Goal: Information Seeking & Learning: Understand process/instructions

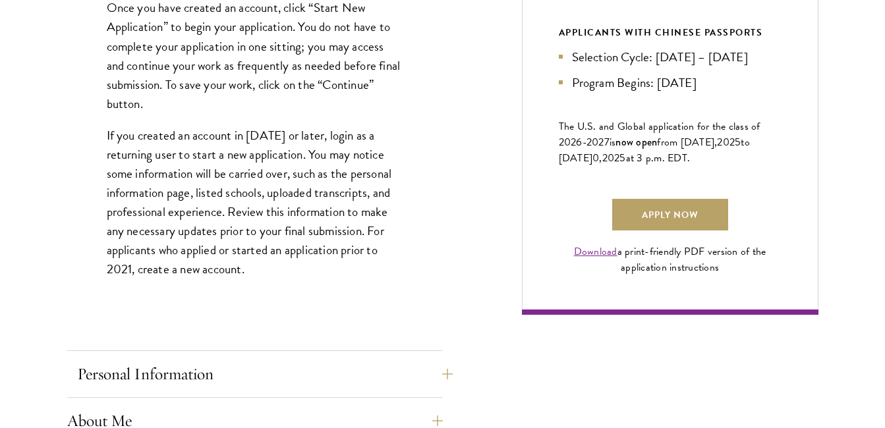
scroll to position [923, 0]
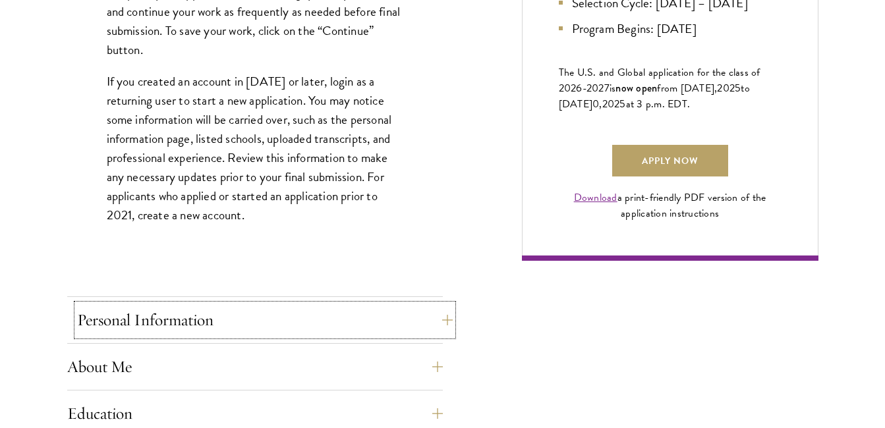
click at [254, 320] on button "Personal Information" at bounding box center [265, 320] width 376 height 32
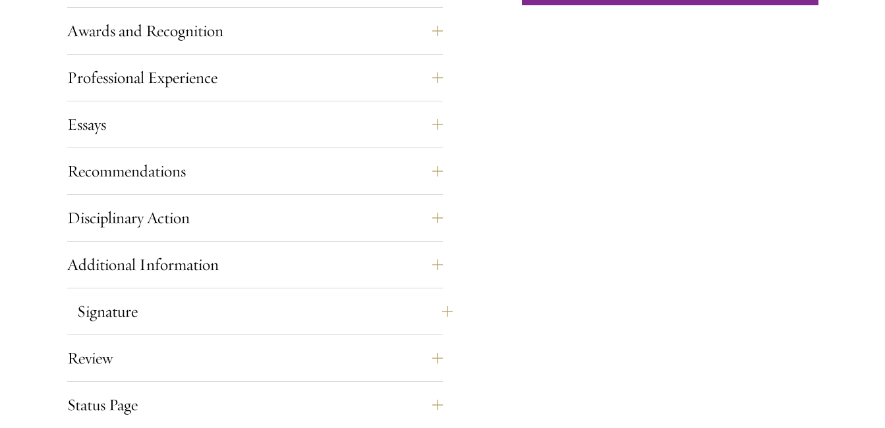
scroll to position [1252, 0]
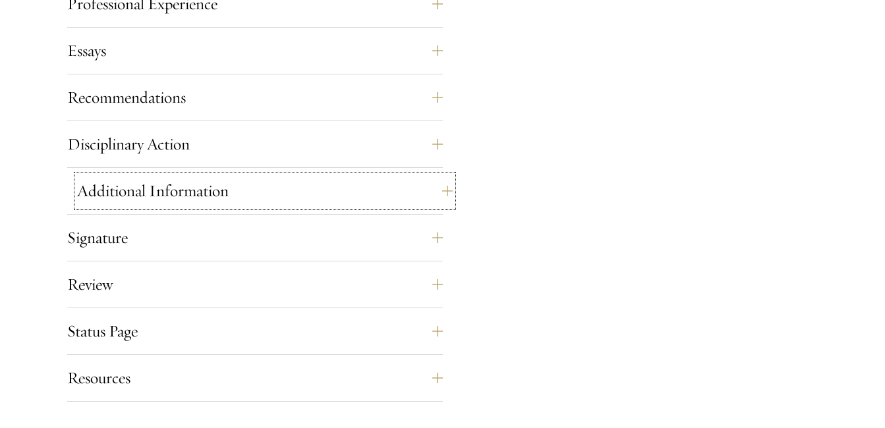
click at [238, 194] on button "Additional Information" at bounding box center [265, 191] width 376 height 32
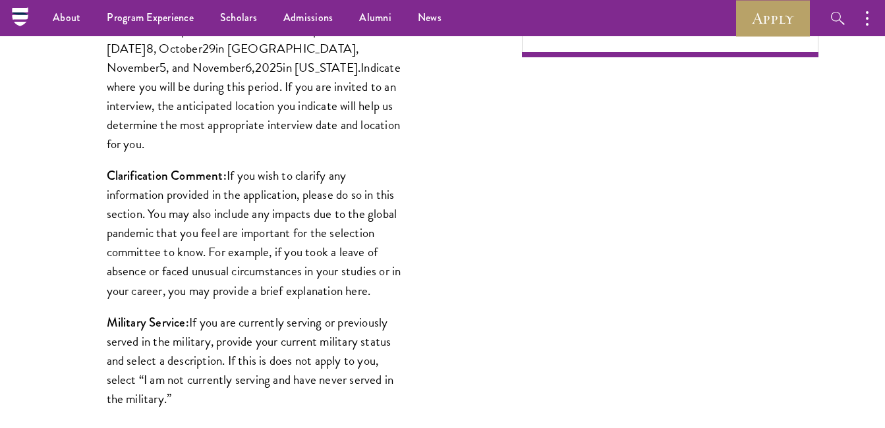
scroll to position [782, 0]
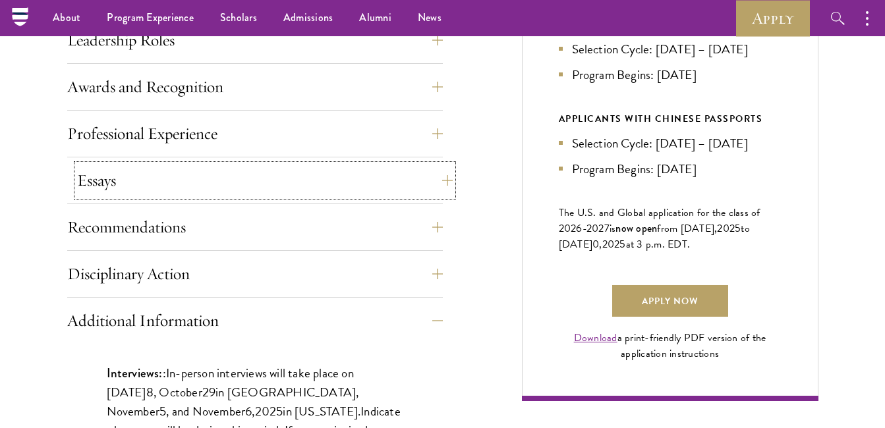
click at [248, 183] on button "Essays" at bounding box center [265, 181] width 376 height 32
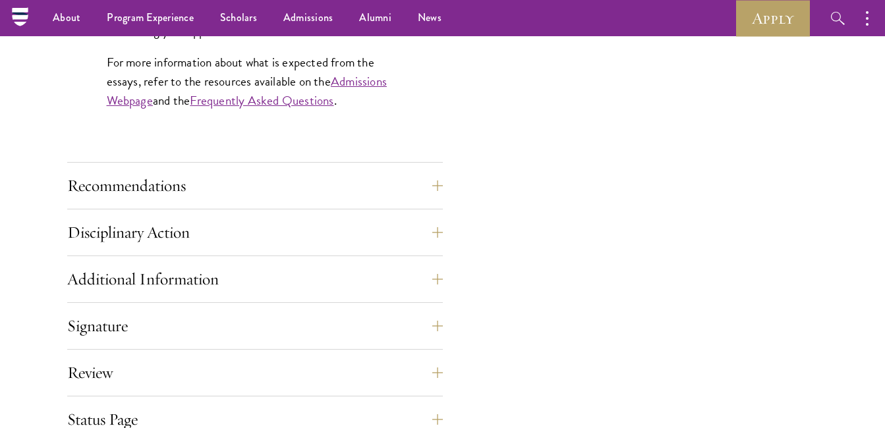
scroll to position [1244, 0]
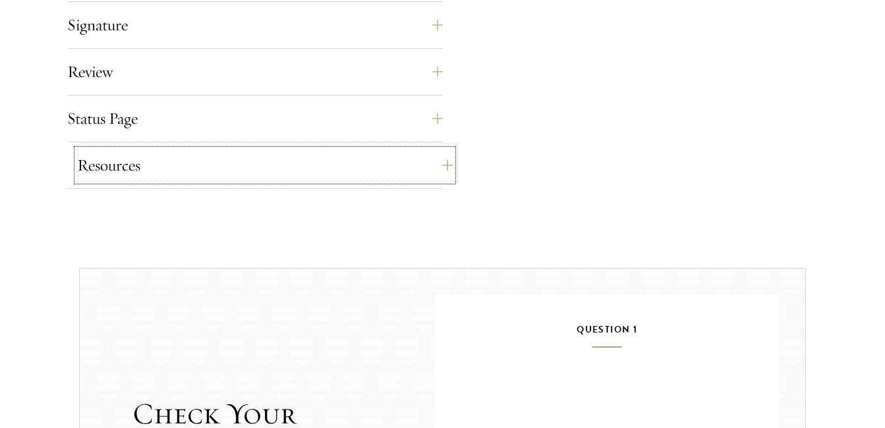
click at [244, 159] on button "Resources" at bounding box center [265, 166] width 376 height 32
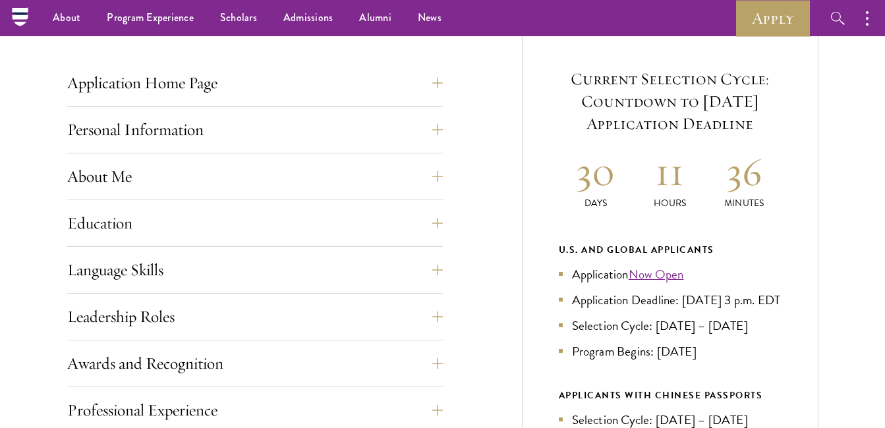
scroll to position [334, 0]
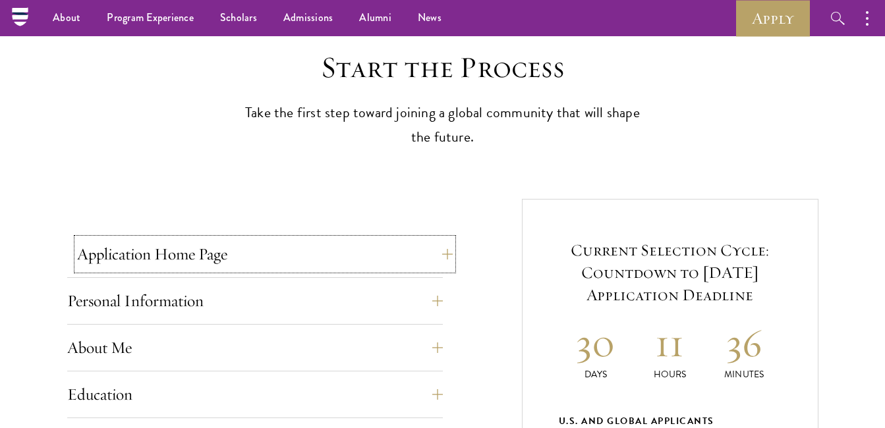
click at [254, 255] on button "Application Home Page" at bounding box center [265, 255] width 376 height 32
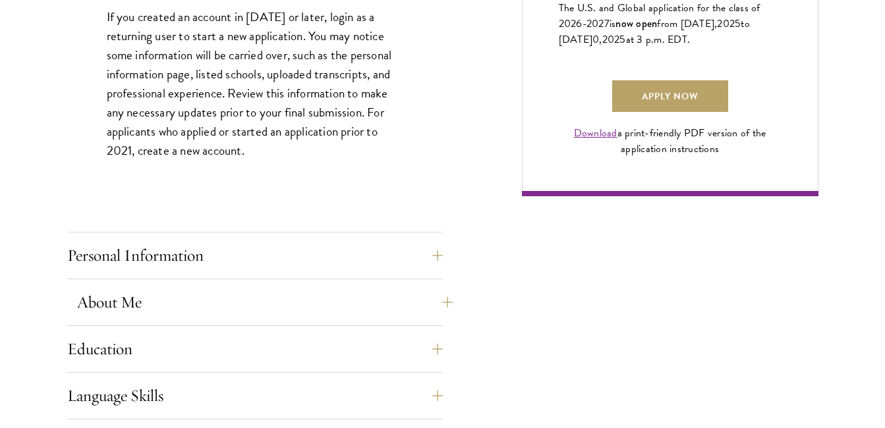
scroll to position [993, 0]
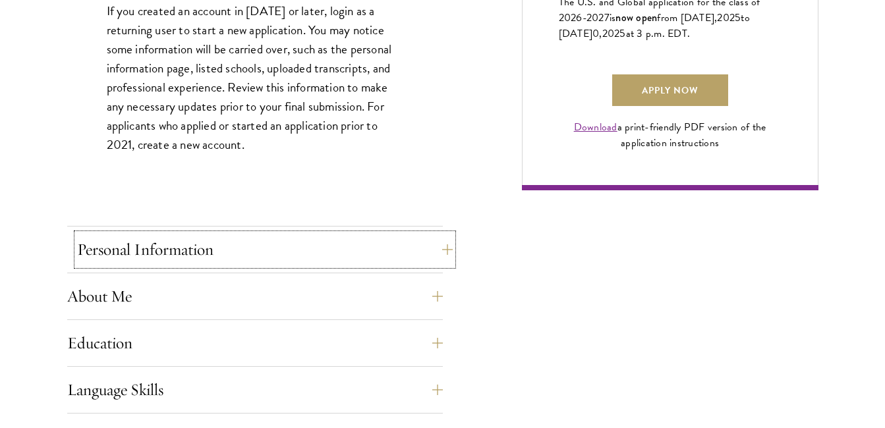
click at [323, 253] on button "Personal Information" at bounding box center [265, 250] width 376 height 32
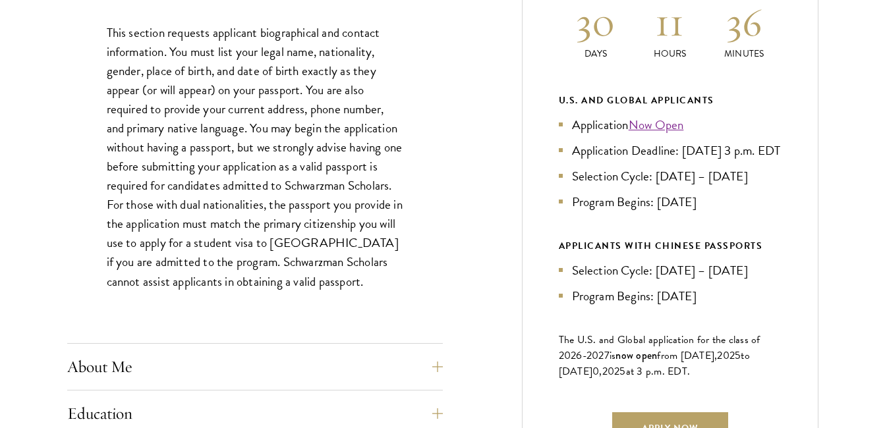
scroll to position [730, 0]
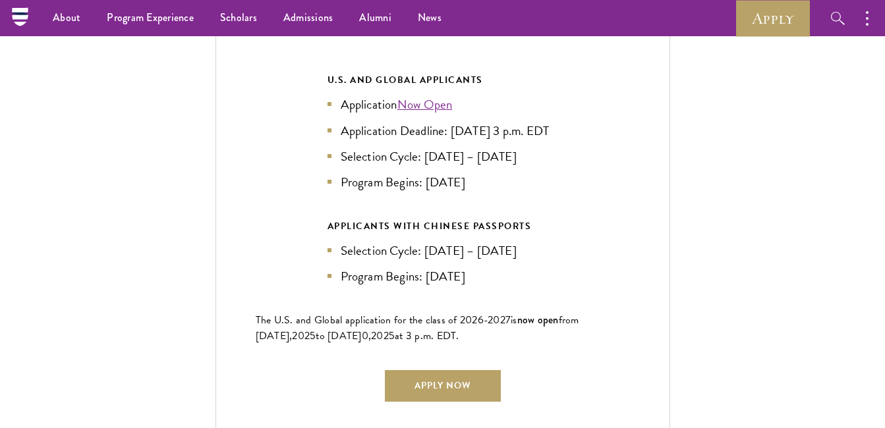
scroll to position [2890, 0]
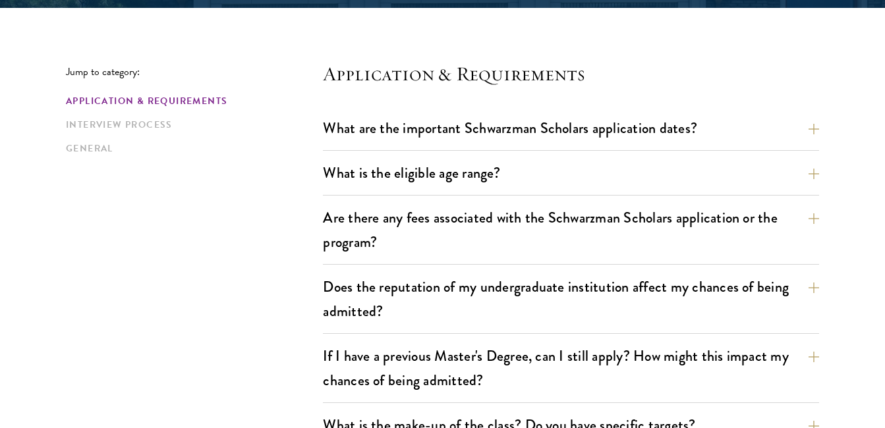
scroll to position [593, 0]
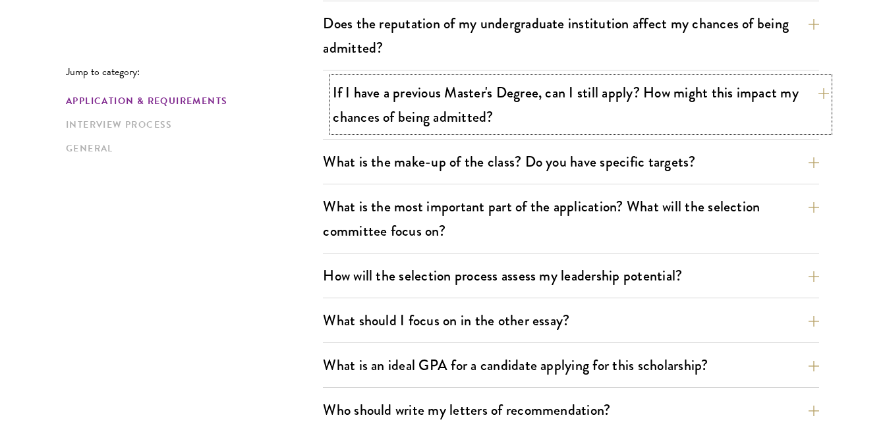
click at [556, 126] on button "If I have a previous Master's Degree, can I still apply? How might this impact …" at bounding box center [581, 105] width 496 height 54
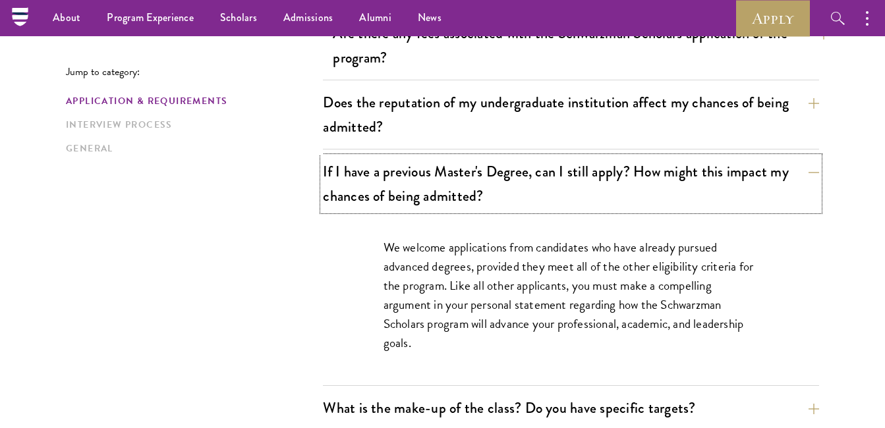
scroll to position [329, 0]
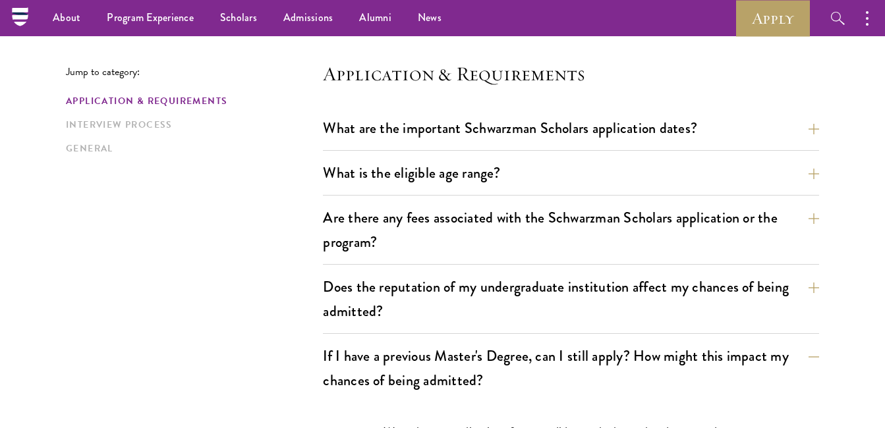
click at [494, 144] on div "What are the important Schwarzman Scholars application dates? Applicants who ho…" at bounding box center [571, 132] width 496 height 38
click at [826, 132] on button "What are the important Schwarzman Scholars application dates?" at bounding box center [581, 128] width 496 height 30
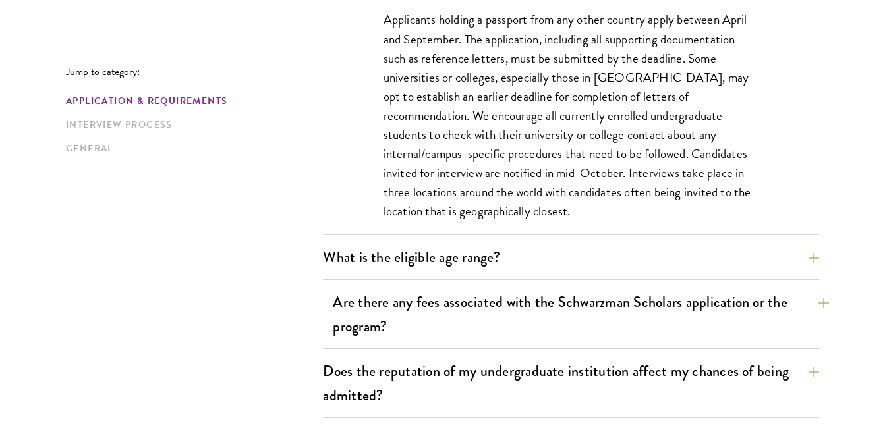
scroll to position [659, 0]
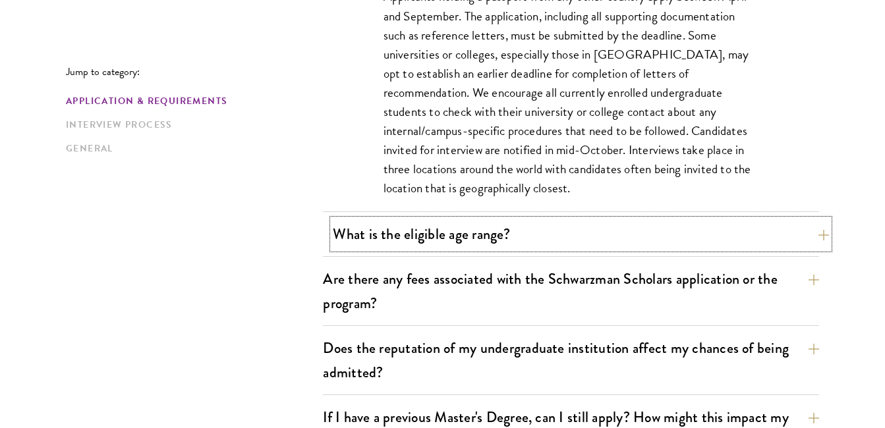
click at [449, 243] on button "What is the eligible age range?" at bounding box center [581, 234] width 496 height 30
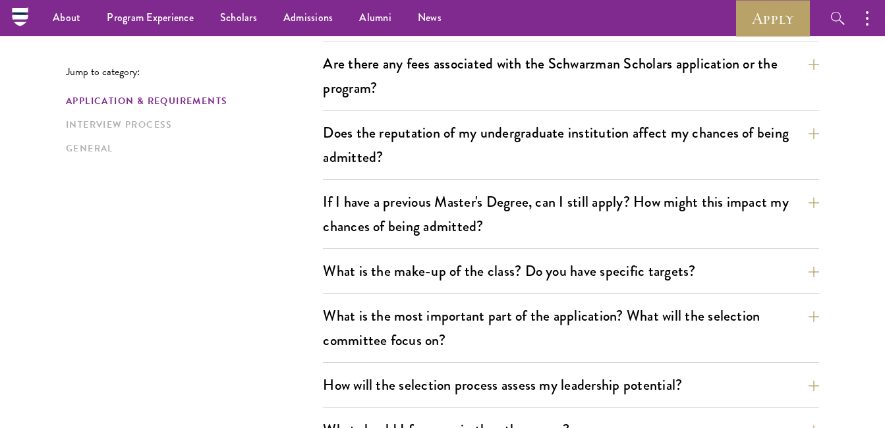
scroll to position [461, 0]
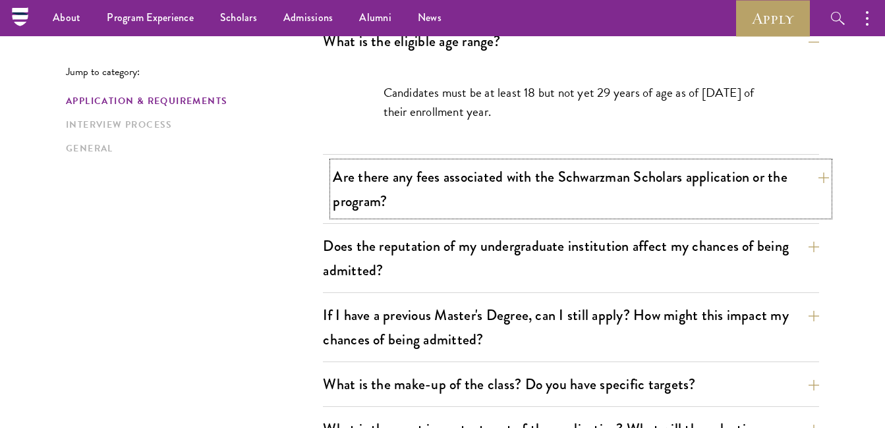
drag, startPoint x: 796, startPoint y: 188, endPoint x: 804, endPoint y: 184, distance: 8.8
click at [802, 185] on button "Are there any fees associated with the Schwarzman Scholars application or the p…" at bounding box center [581, 189] width 496 height 54
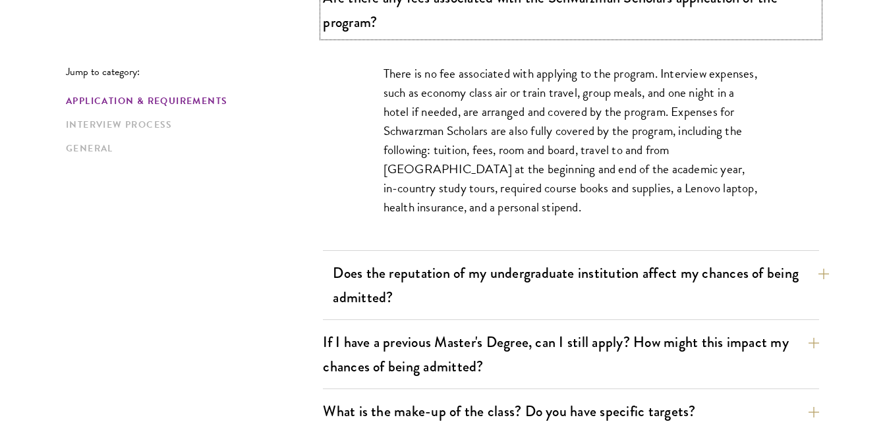
scroll to position [593, 0]
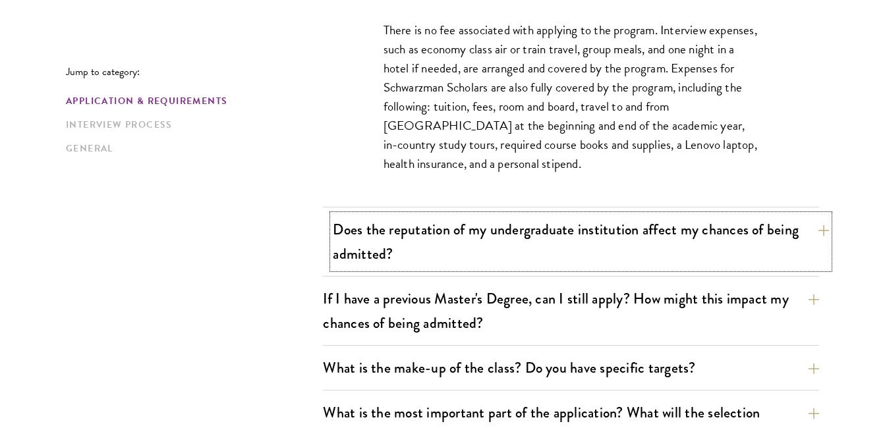
click at [800, 240] on button "Does the reputation of my undergraduate institution affect my chances of being …" at bounding box center [581, 242] width 496 height 54
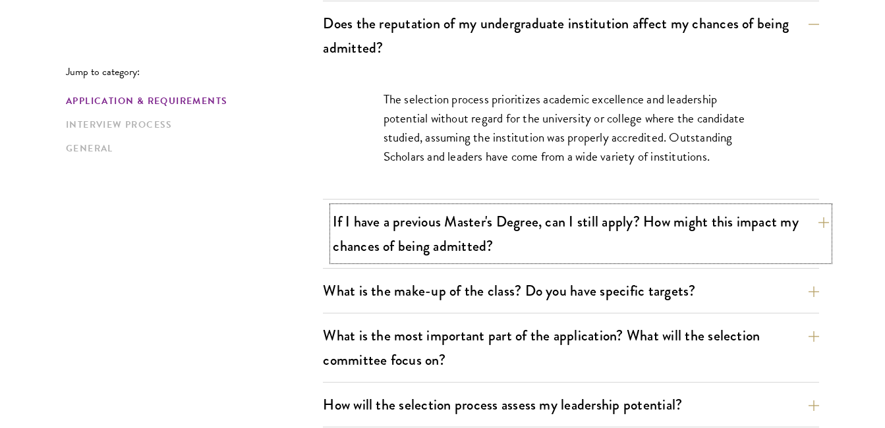
click at [803, 232] on button "If I have a previous Master's Degree, can I still apply? How might this impact …" at bounding box center [581, 234] width 496 height 54
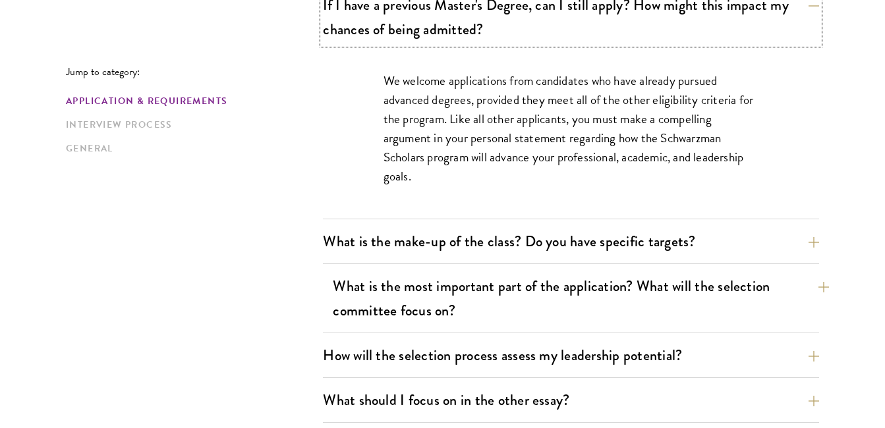
scroll to position [791, 0]
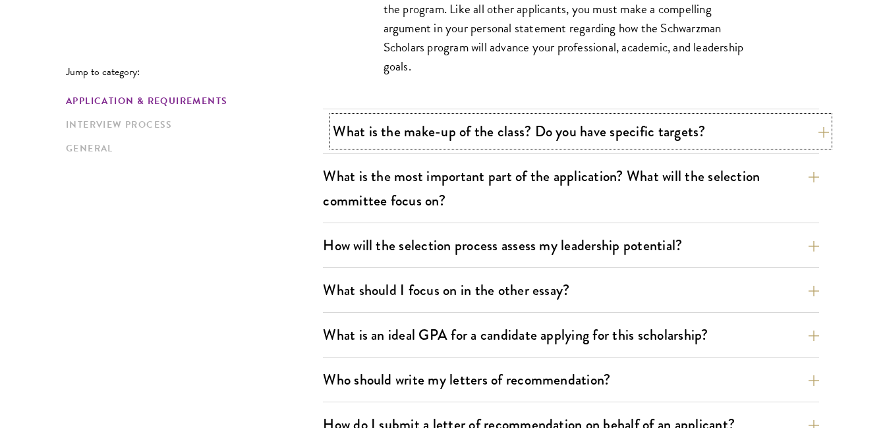
click at [793, 137] on button "What is the make-up of the class? Do you have specific targets?" at bounding box center [581, 132] width 496 height 30
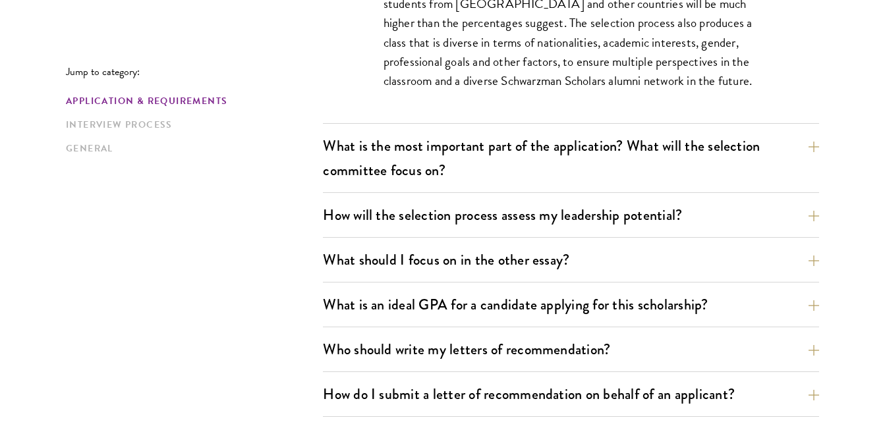
scroll to position [923, 0]
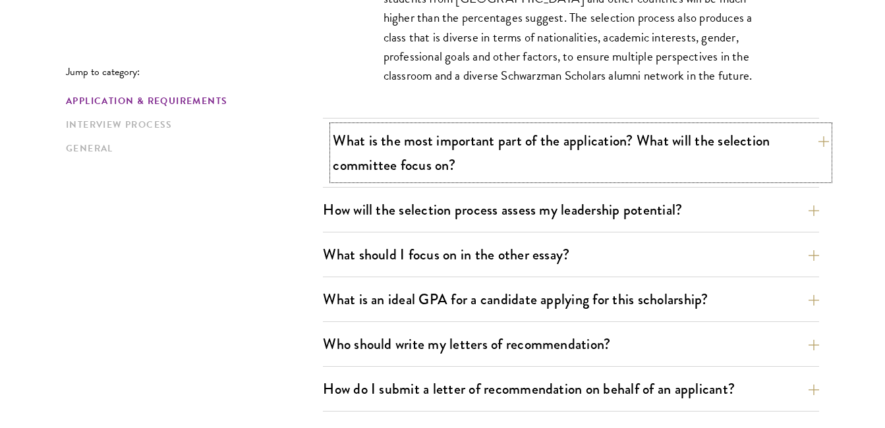
click at [817, 150] on button "What is the most important part of the application? What will the selection com…" at bounding box center [581, 153] width 496 height 54
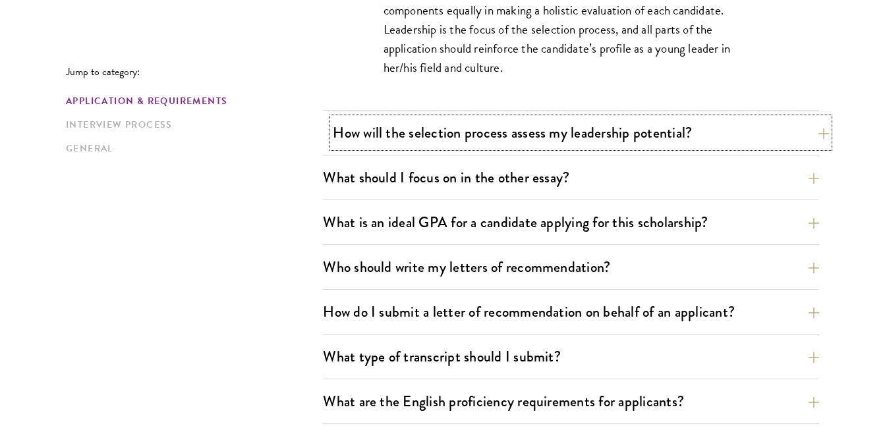
click at [828, 138] on button "How will the selection process assess my leadership potential?" at bounding box center [581, 133] width 496 height 30
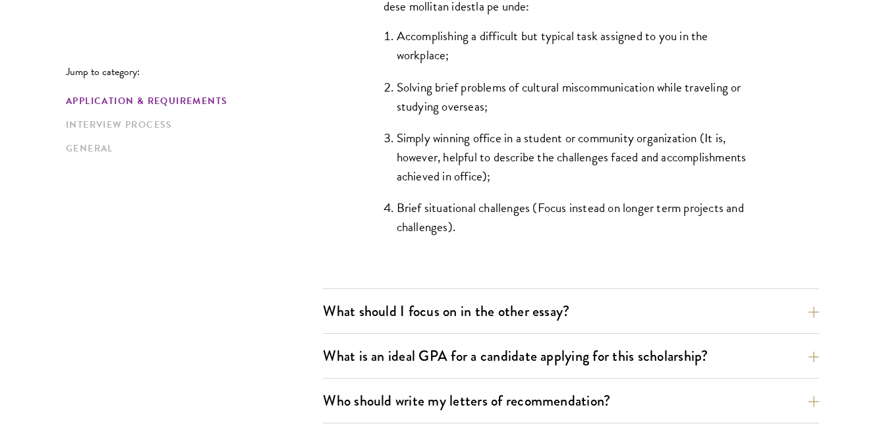
scroll to position [1582, 0]
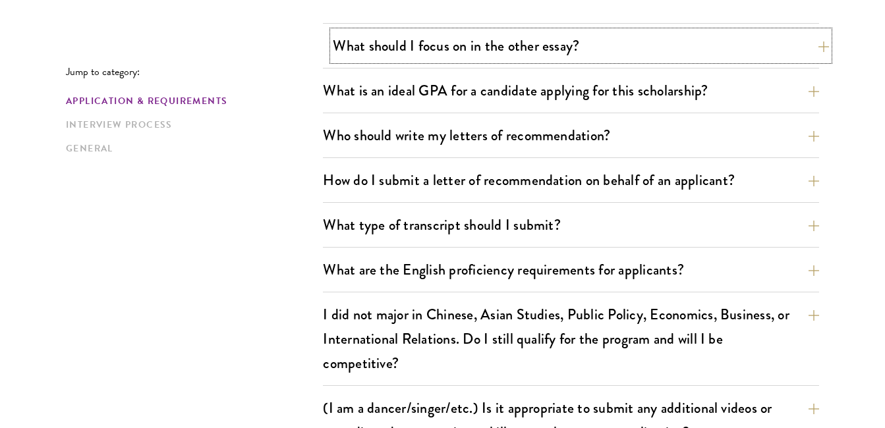
click at [822, 48] on button "What should I focus on in the other essay?" at bounding box center [581, 46] width 496 height 30
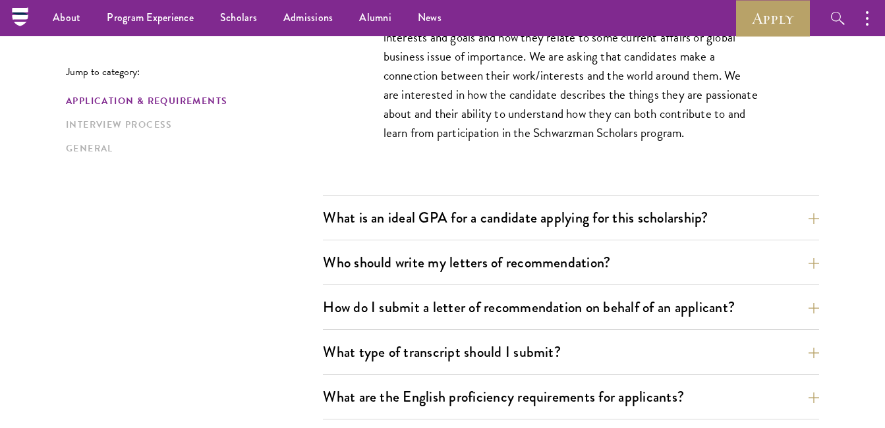
scroll to position [923, 0]
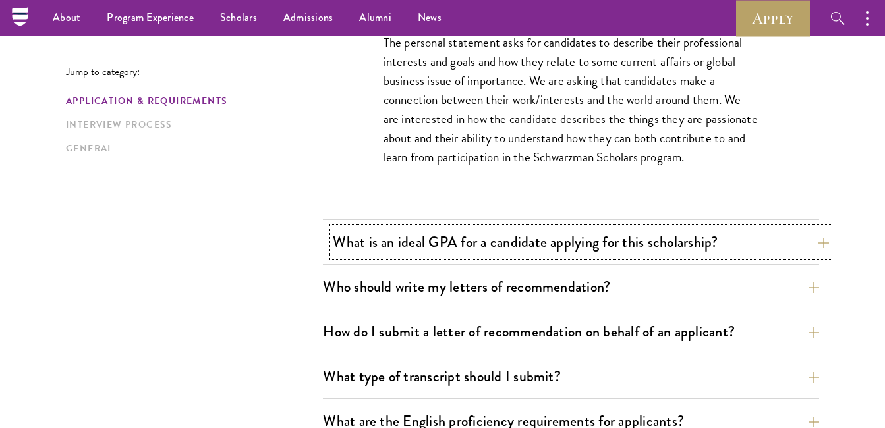
click at [804, 247] on button "What is an ideal GPA for a candidate applying for this scholarship?" at bounding box center [581, 242] width 496 height 30
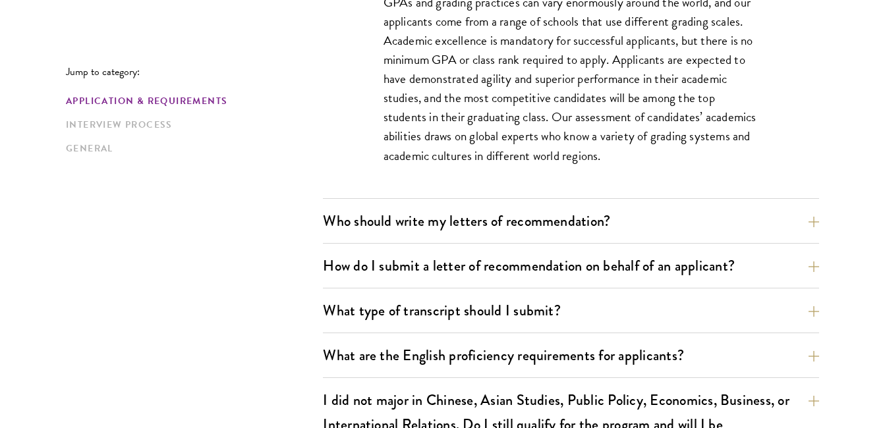
scroll to position [1186, 0]
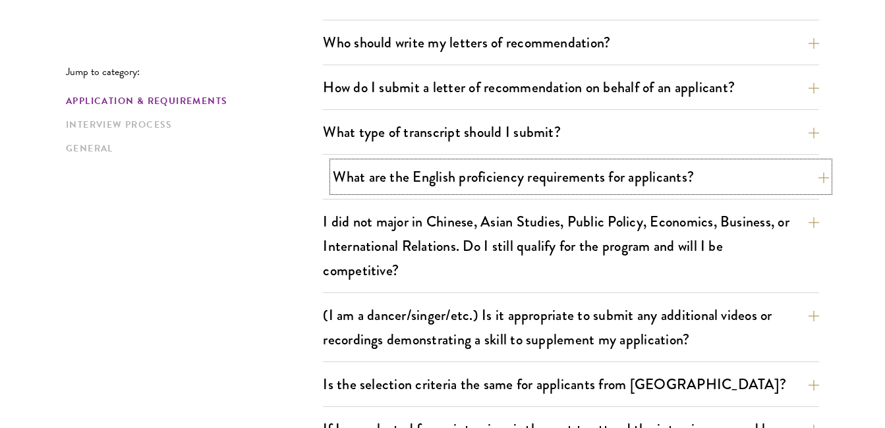
click at [815, 178] on button "What are the English proficiency requirements for applicants?" at bounding box center [581, 177] width 496 height 30
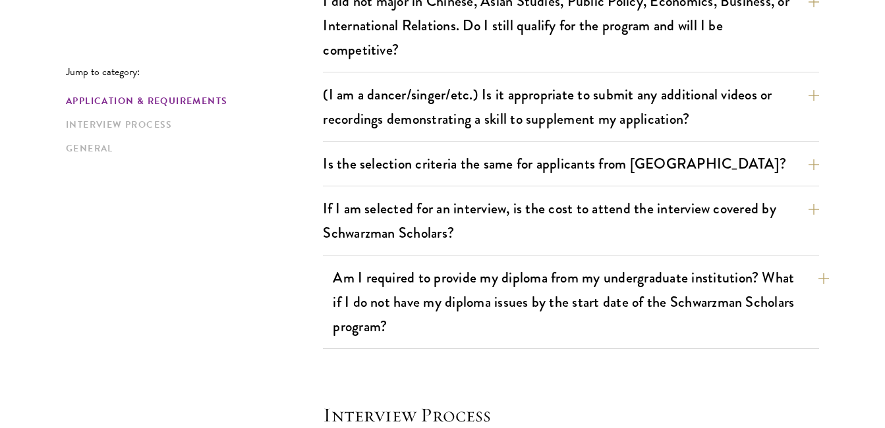
scroll to position [1713, 0]
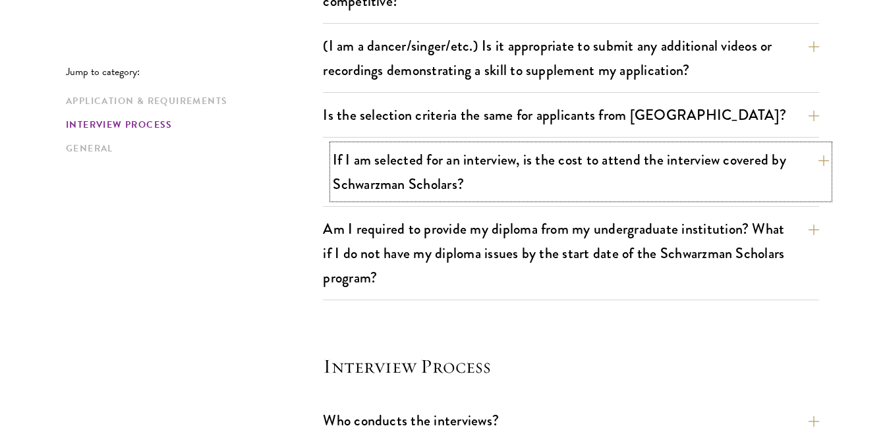
click at [828, 164] on button "If I am selected for an interview, is the cost to attend the interview covered …" at bounding box center [581, 172] width 496 height 54
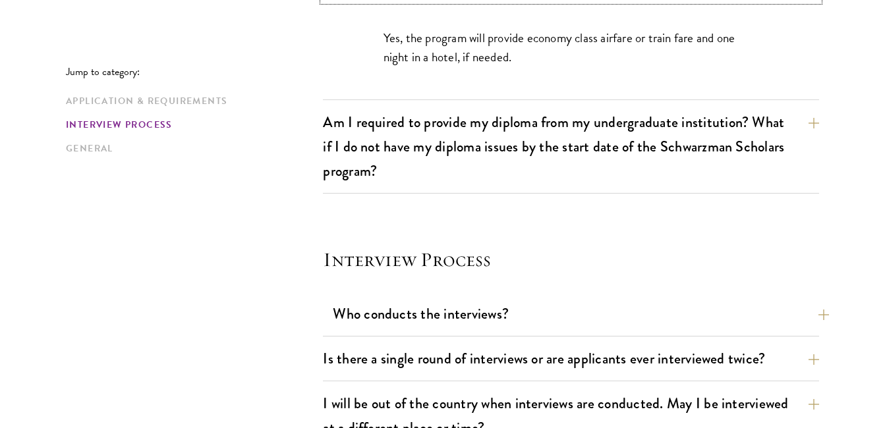
scroll to position [1626, 0]
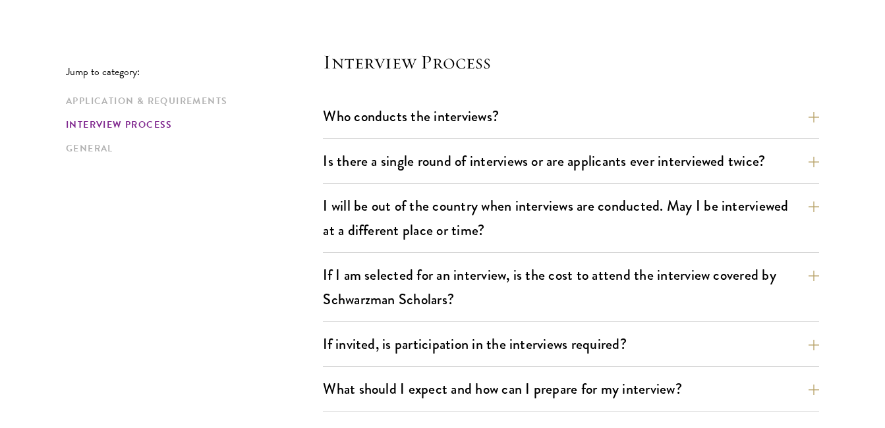
click at [813, 121] on button "Who conducts the interviews?" at bounding box center [581, 116] width 496 height 30
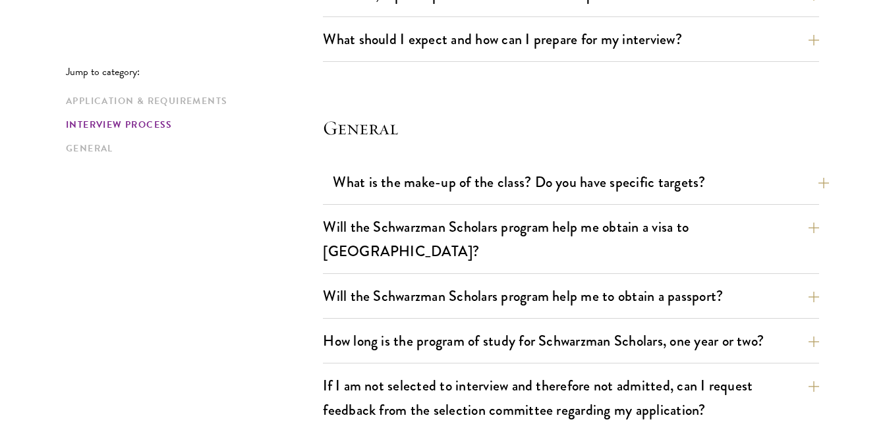
scroll to position [1996, 0]
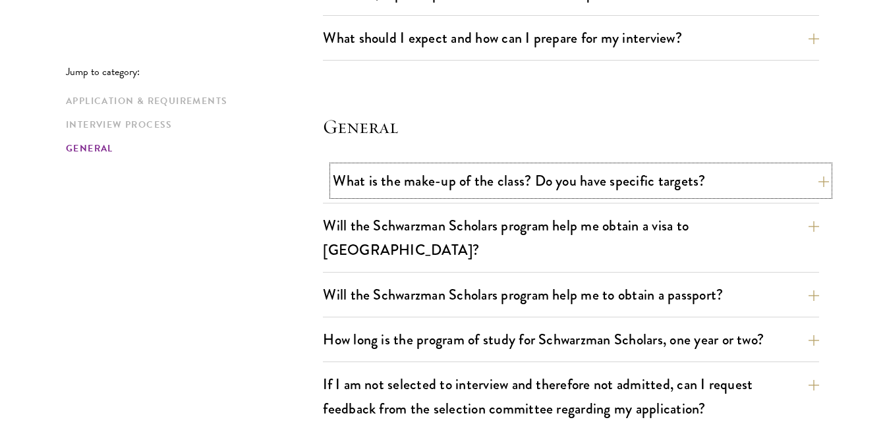
click at [810, 184] on button "What is the make-up of the class? Do you have specific targets?" at bounding box center [581, 181] width 496 height 30
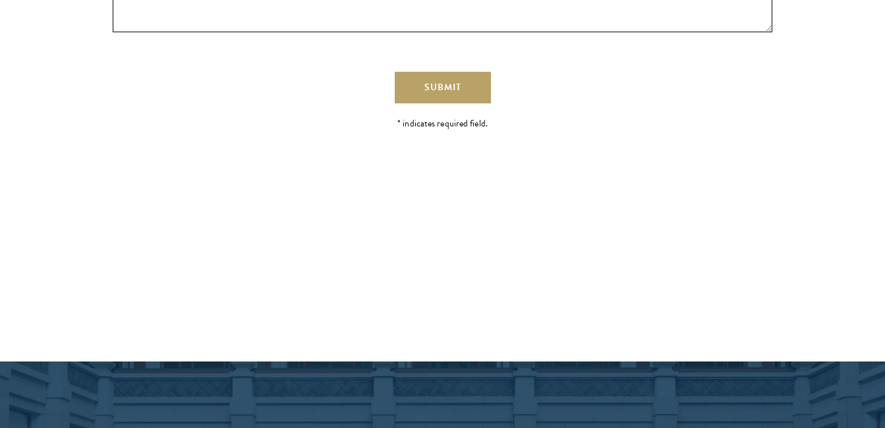
scroll to position [3336, 0]
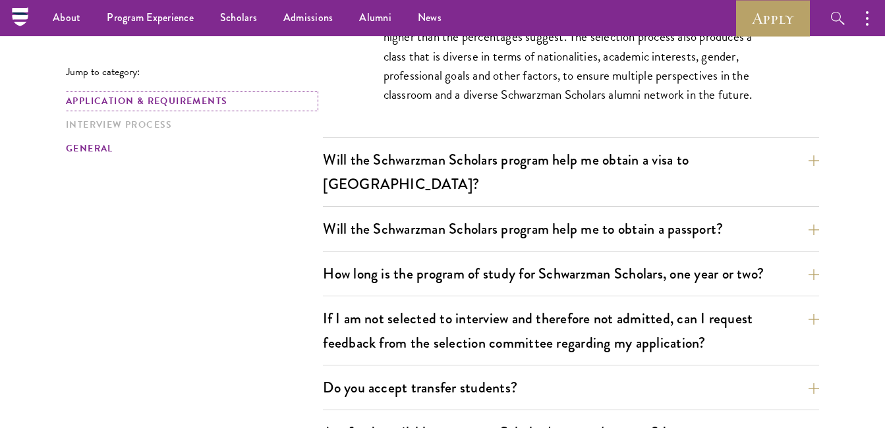
click at [190, 105] on link "Application & Requirements" at bounding box center [190, 101] width 249 height 14
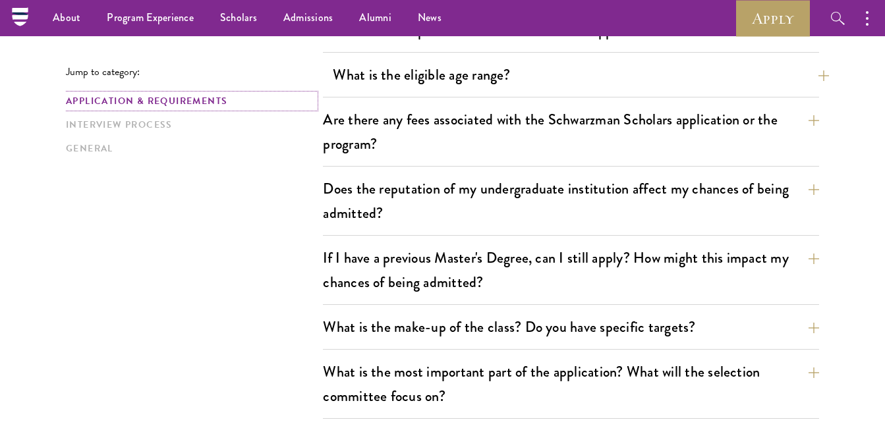
scroll to position [324, 0]
